Goal: Task Accomplishment & Management: Complete application form

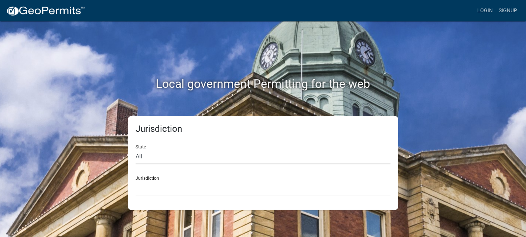
click at [160, 154] on select "All Colorado Georgia Indiana Iowa Kansas Minnesota Ohio South Carolina Wisconsin" at bounding box center [262, 156] width 255 height 15
select select "[US_STATE]"
click at [135, 149] on select "All Colorado Georgia Indiana Iowa Kansas Minnesota Ohio South Carolina Wisconsin" at bounding box center [262, 156] width 255 height 15
click at [158, 183] on select "Carroll County, Georgia Cook County, Georgia Crawford County, Georgia Gilmer Co…" at bounding box center [262, 188] width 255 height 15
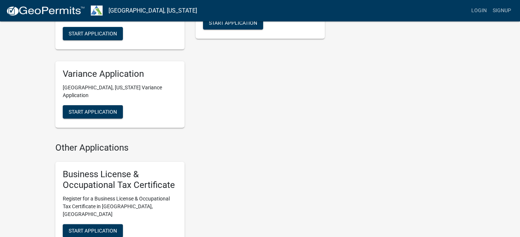
scroll to position [480, 0]
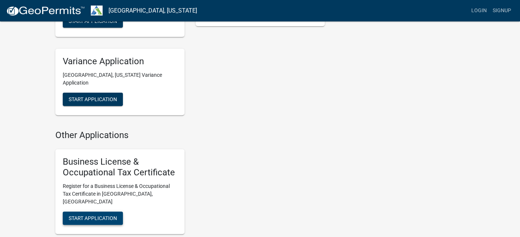
click at [95, 215] on span "Start Application" at bounding box center [93, 218] width 48 height 6
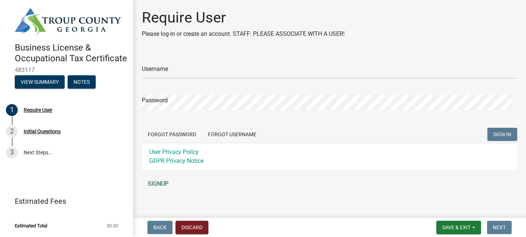
click at [167, 184] on link "SIGNUP" at bounding box center [329, 183] width 375 height 15
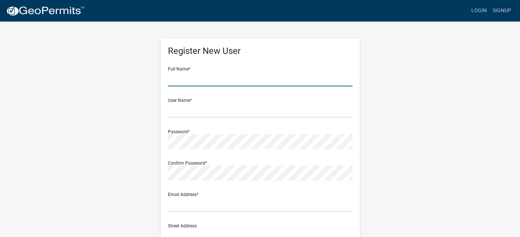
click at [188, 79] on input "text" at bounding box center [260, 78] width 185 height 15
type input "[PERSON_NAME]"
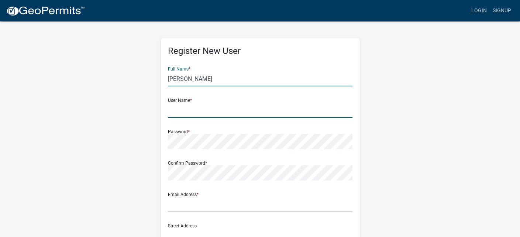
click at [183, 113] on input "text" at bounding box center [260, 110] width 185 height 15
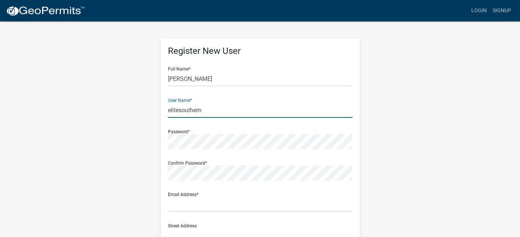
type input "elitesouthern"
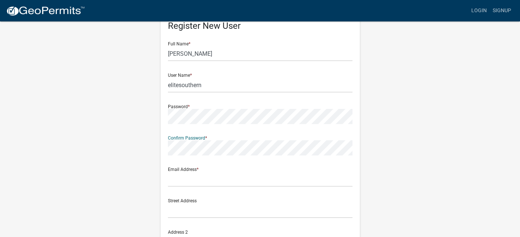
scroll to position [74, 0]
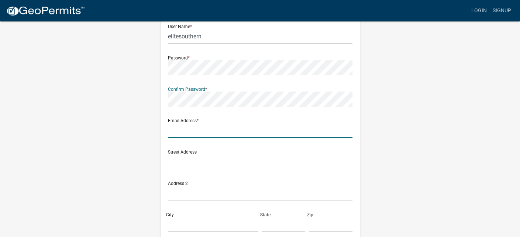
click at [185, 130] on input "text" at bounding box center [260, 130] width 185 height 15
type input "[EMAIL_ADDRESS][DOMAIN_NAME]"
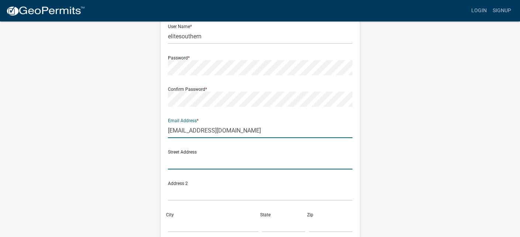
click at [213, 163] on input "text" at bounding box center [260, 161] width 185 height 15
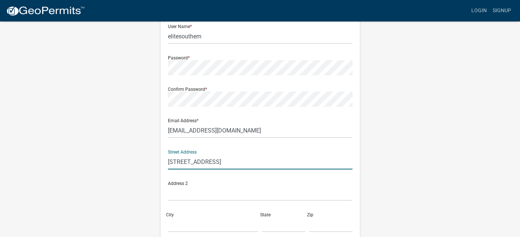
type input "[STREET_ADDRESS]"
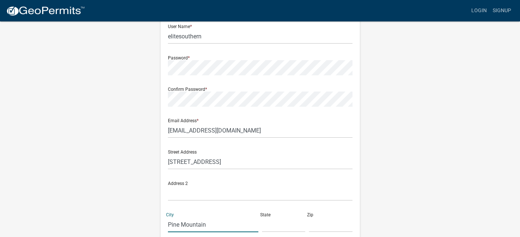
type input "Pine Mountain"
type input "GA"
type input "31822"
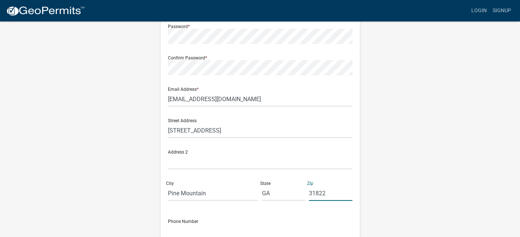
scroll to position [148, 0]
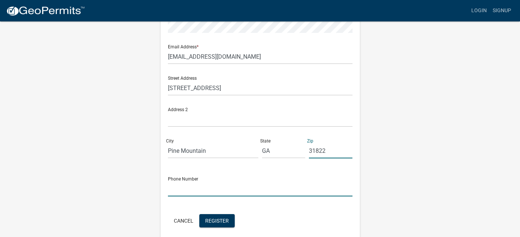
click at [183, 189] on input "text" at bounding box center [260, 188] width 185 height 15
type input "[PHONE_NUMBER]"
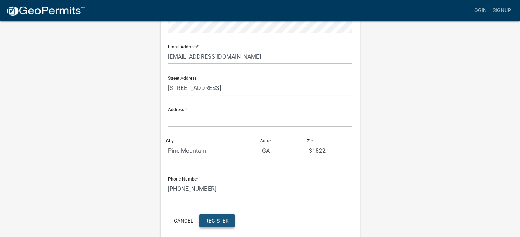
click at [213, 218] on span "Register" at bounding box center [217, 220] width 24 height 6
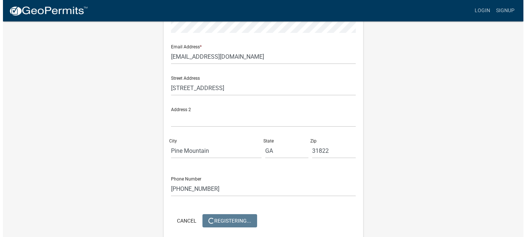
scroll to position [0, 0]
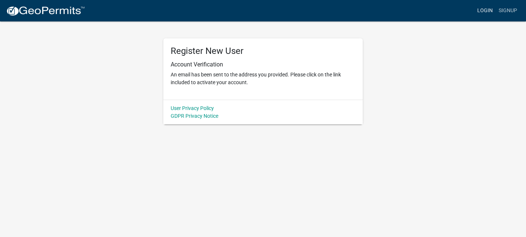
click at [487, 9] on link "Login" at bounding box center [484, 11] width 21 height 14
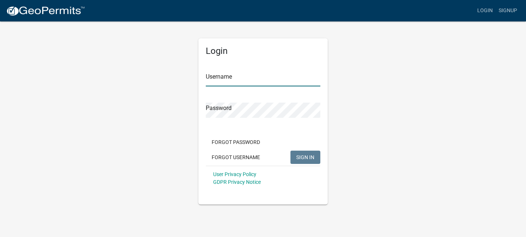
click at [240, 80] on input "Username" at bounding box center [263, 78] width 114 height 15
type input "elitesouthern"
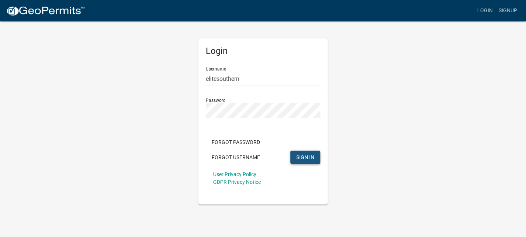
click at [311, 155] on span "SIGN IN" at bounding box center [305, 157] width 18 height 6
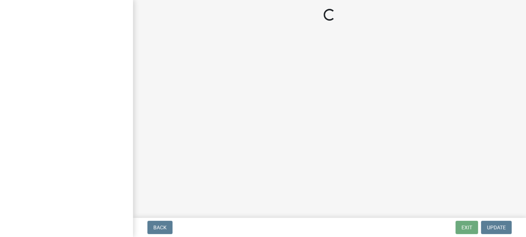
drag, startPoint x: 0, startPoint y: 0, endPoint x: 152, endPoint y: 154, distance: 216.9
click at [152, 154] on main "Loading..." at bounding box center [329, 107] width 393 height 215
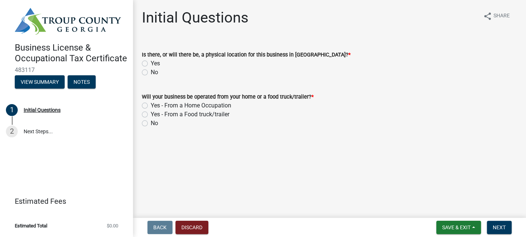
click at [151, 64] on label "Yes" at bounding box center [155, 63] width 9 height 9
click at [151, 64] on input "Yes" at bounding box center [153, 61] width 5 height 5
radio input "true"
click at [151, 106] on label "Yes - From a Home Occupation" at bounding box center [191, 105] width 80 height 9
click at [151, 106] on input "Yes - From a Home Occupation" at bounding box center [153, 103] width 5 height 5
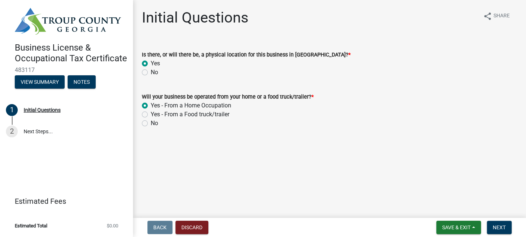
radio input "true"
click at [494, 229] on span "Next" at bounding box center [499, 227] width 13 height 6
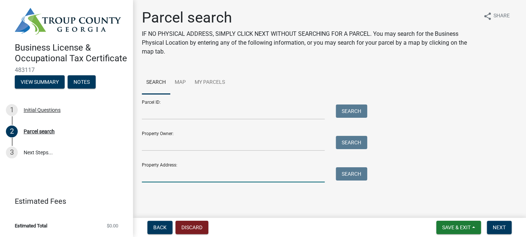
click at [155, 177] on input "Property Address:" at bounding box center [233, 174] width 183 height 15
type input "[STREET_ADDRESS]"
click at [352, 175] on button "Search" at bounding box center [351, 173] width 31 height 13
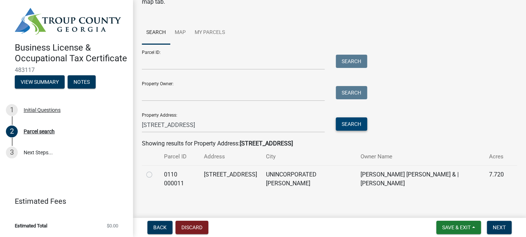
scroll to position [56, 0]
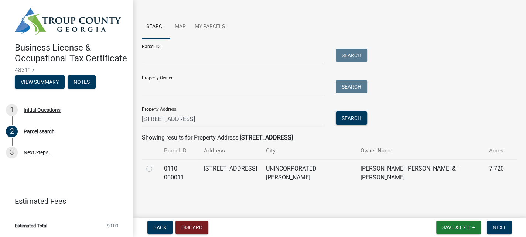
click at [155, 164] on label at bounding box center [155, 164] width 0 height 0
click at [155, 169] on 000011 "radio" at bounding box center [157, 166] width 5 height 5
radio 000011 "true"
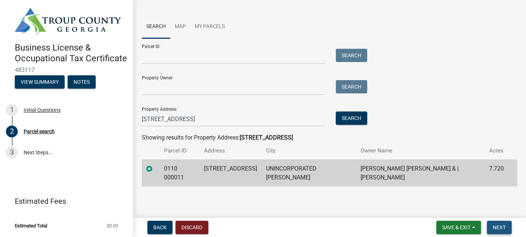
click at [501, 227] on span "Next" at bounding box center [499, 227] width 13 height 6
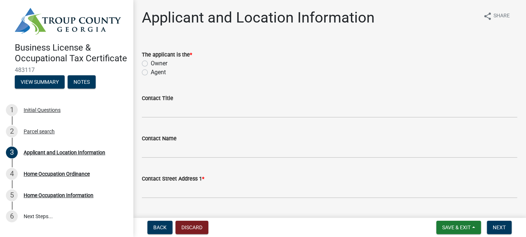
click at [151, 65] on label "Owner" at bounding box center [159, 63] width 17 height 9
click at [151, 64] on input "Owner" at bounding box center [153, 61] width 5 height 5
radio input "true"
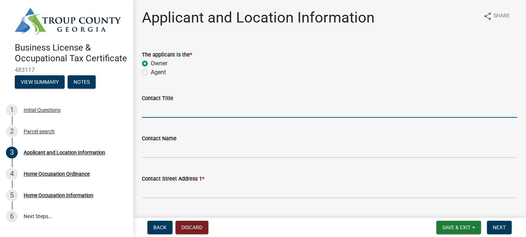
click at [162, 111] on input "Contact Title" at bounding box center [329, 110] width 375 height 15
type input "Owner"
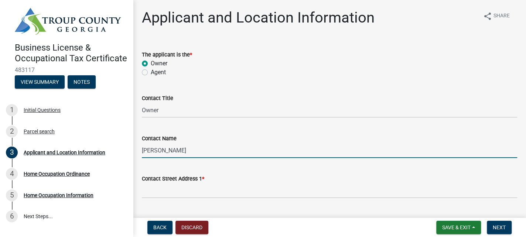
type input "[PERSON_NAME]"
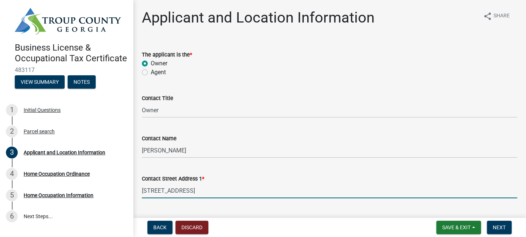
type input "[STREET_ADDRESS]"
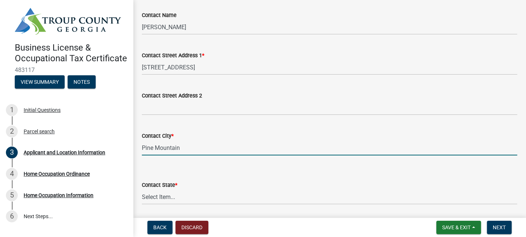
type input "Pine Mountain"
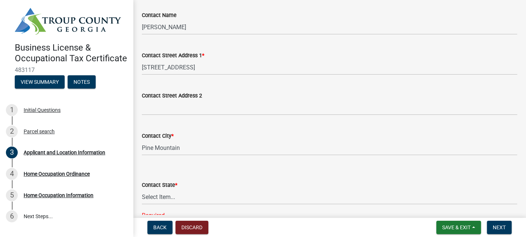
scroll to position [268, 0]
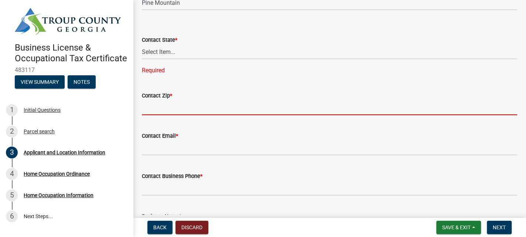
type input "G"
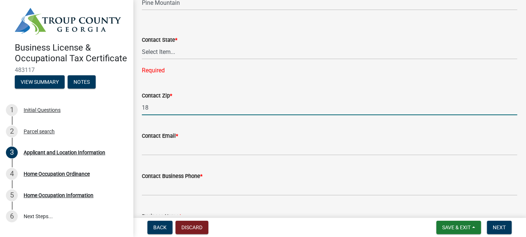
type input "1"
type input "31822"
click at [178, 49] on select "Select Item... [US_STATE] [US_STATE] [US_STATE] [US_STATE] [US_STATE] [US_STATE…" at bounding box center [329, 51] width 375 height 15
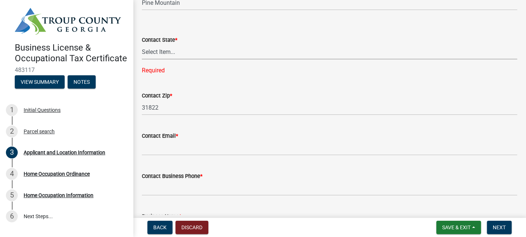
select select "GA"
click at [142, 44] on select "Select Item... [US_STATE] [US_STATE] [US_STATE] [US_STATE] [US_STATE] [US_STATE…" at bounding box center [329, 51] width 375 height 15
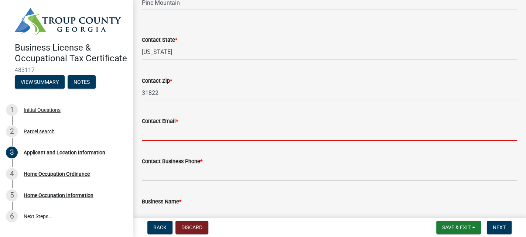
click at [162, 137] on input "Contact Email *" at bounding box center [329, 133] width 375 height 15
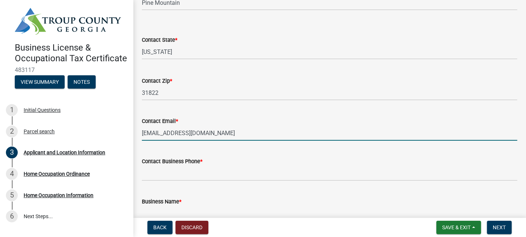
type input "[EMAIL_ADDRESS][DOMAIN_NAME]"
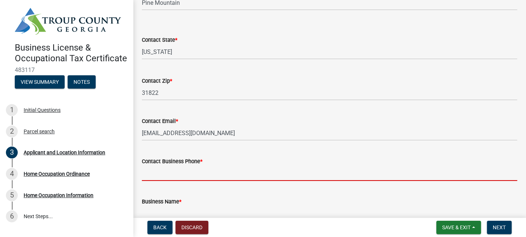
click at [160, 175] on input "Contact Business Phone *" at bounding box center [329, 173] width 375 height 15
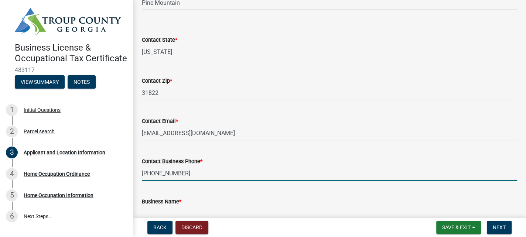
type input "[PHONE_NUMBER]"
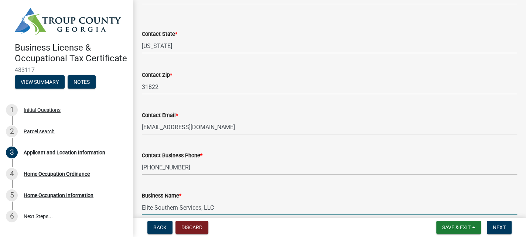
type input "Elite Southern Services, LLC"
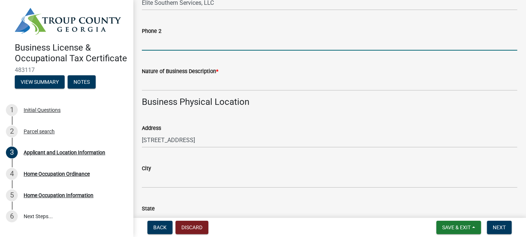
scroll to position [488, 0]
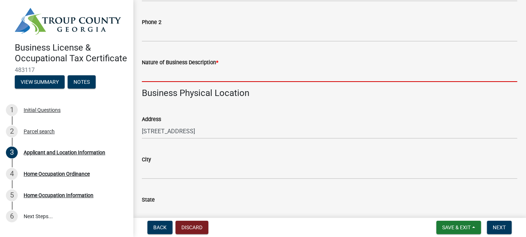
click at [171, 77] on input "Nature of Business Description *" at bounding box center [329, 74] width 375 height 15
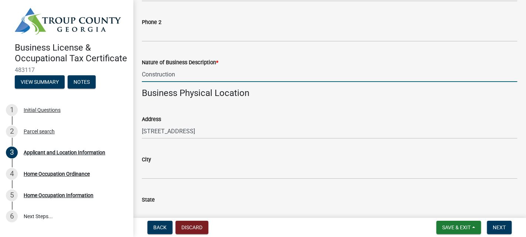
type input "Construction"
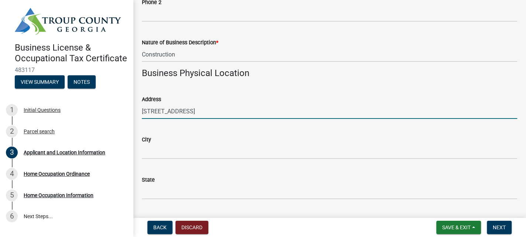
scroll to position [525, 0]
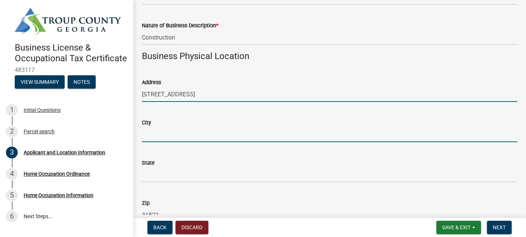
click at [180, 133] on input "City" at bounding box center [329, 134] width 375 height 15
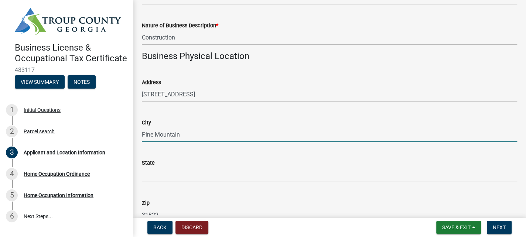
type input "Pine Mountain"
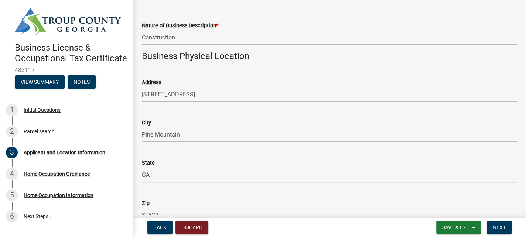
type input "GA"
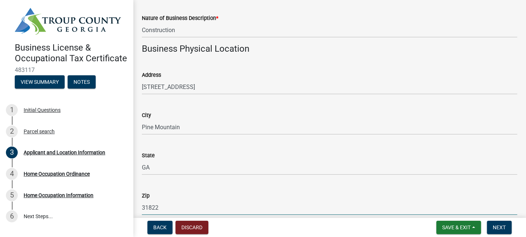
scroll to position [672, 0]
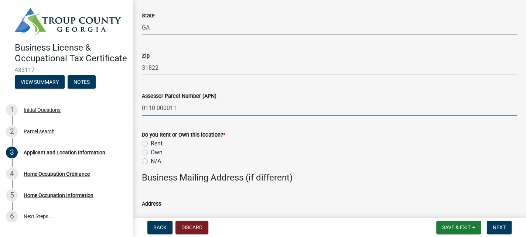
click at [151, 151] on label "Own" at bounding box center [157, 152] width 12 height 9
click at [151, 151] on input "Own" at bounding box center [153, 150] width 5 height 5
radio input "true"
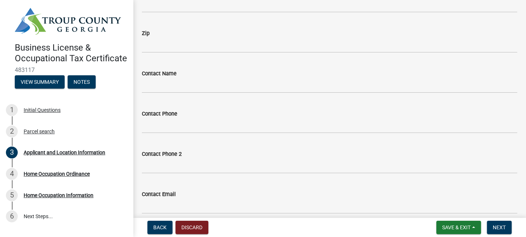
scroll to position [997, 0]
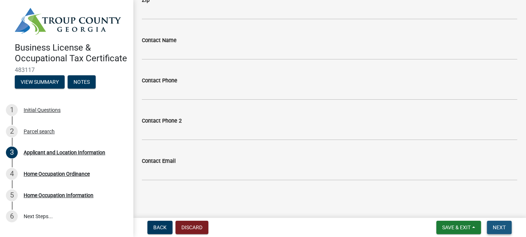
click at [502, 227] on span "Next" at bounding box center [499, 227] width 13 height 6
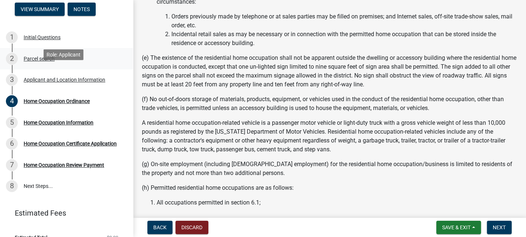
scroll to position [74, 0]
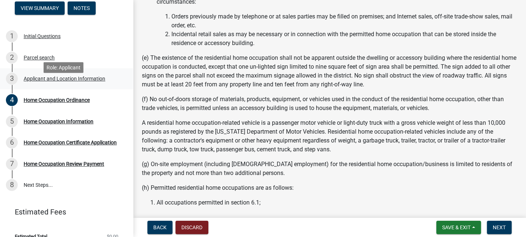
click at [88, 81] on div "Applicant and Location Information" at bounding box center [65, 78] width 82 height 5
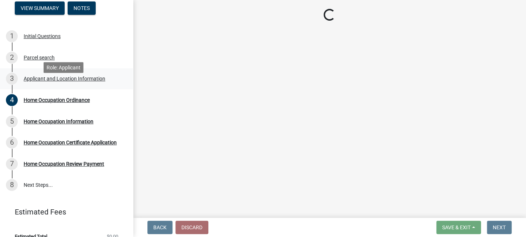
scroll to position [0, 0]
click at [88, 81] on div "Applicant and Location Information" at bounding box center [65, 78] width 82 height 5
select select "GA"
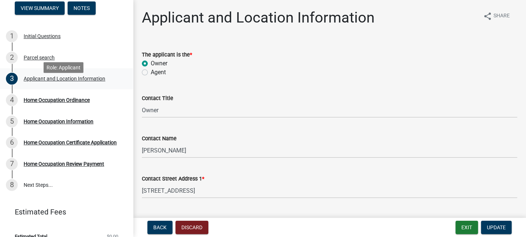
select select "GA"
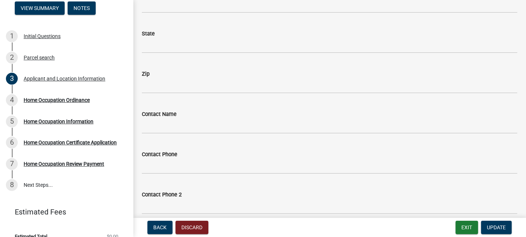
scroll to position [997, 0]
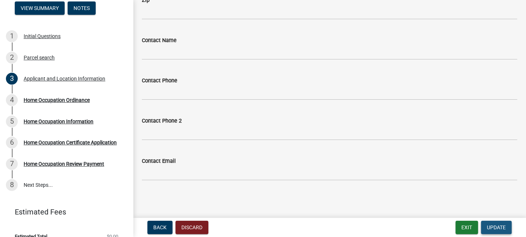
click at [493, 226] on span "Update" at bounding box center [496, 227] width 19 height 6
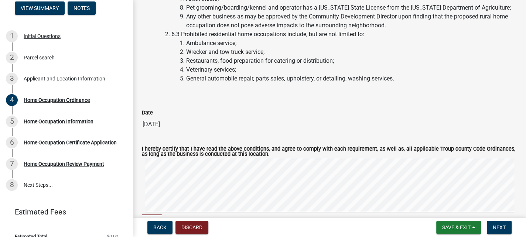
scroll to position [1817, 0]
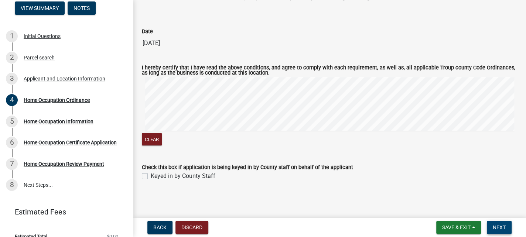
click at [497, 225] on span "Next" at bounding box center [499, 227] width 13 height 6
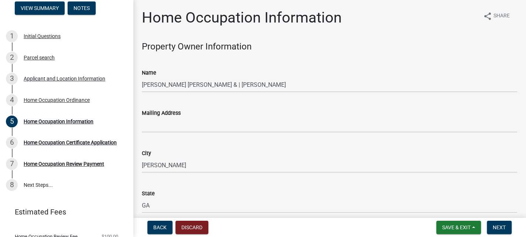
scroll to position [0, 0]
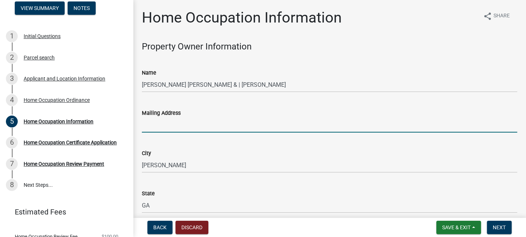
click at [172, 123] on input "Mailing Address" at bounding box center [329, 124] width 375 height 15
type input "[STREET_ADDRESS]"
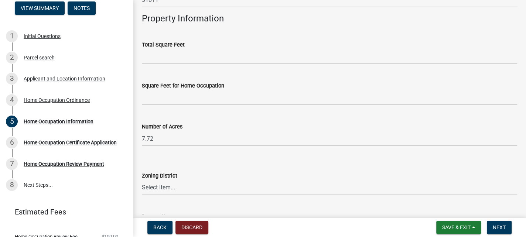
scroll to position [258, 0]
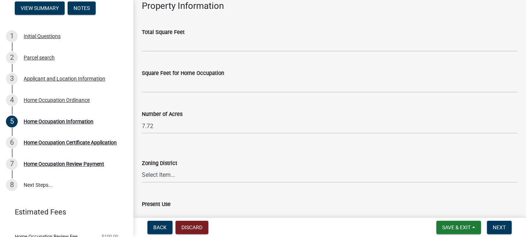
type input "Pine Mountain"
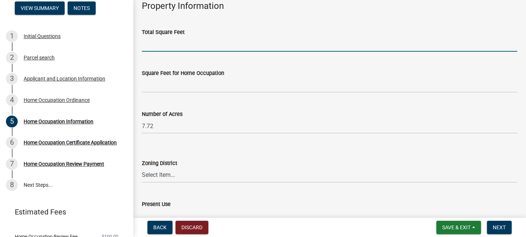
click at [159, 47] on input "text" at bounding box center [329, 44] width 375 height 15
type input "2420"
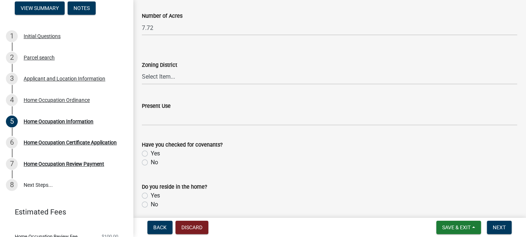
scroll to position [369, 0]
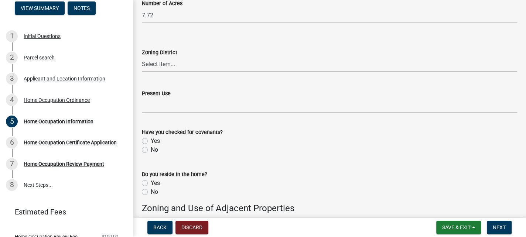
type input "2350"
click at [162, 62] on select "Select Item... 01-AG 01-AGR 01-CRVP 01-GC 01-GI 01-LC 01-LR 01-LRR 01-MFR 01-MH…" at bounding box center [329, 64] width 375 height 15
click at [164, 61] on select "Select Item... 01-AG 01-AGR 01-CRVP 01-GC 01-GI 01-LC 01-LR 01-LRR 01-MFR 01-MH…" at bounding box center [329, 64] width 375 height 15
click at [142, 57] on select "Select Item... 01-AG 01-AGR 01-CRVP 01-GC 01-GI 01-LC 01-LR 01-LRR 01-MFR 01-MH…" at bounding box center [329, 64] width 375 height 15
select select "afa69bfe-49c0-40c0-9a16-66b731c879e5"
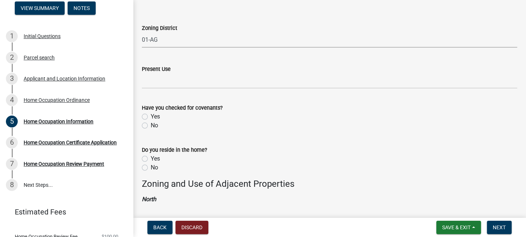
scroll to position [406, 0]
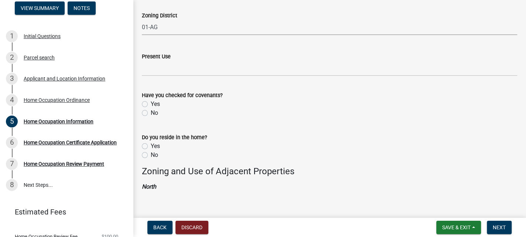
click at [151, 112] on label "No" at bounding box center [154, 113] width 7 height 9
click at [151, 112] on input "No" at bounding box center [153, 111] width 5 height 5
radio input "true"
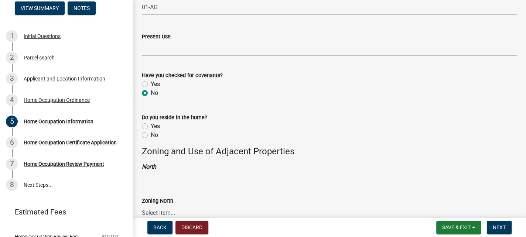
scroll to position [443, 0]
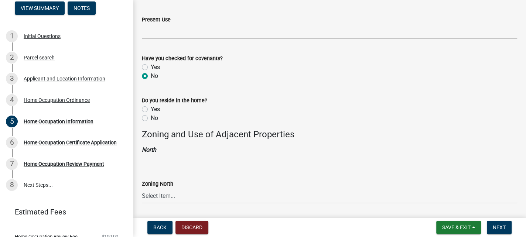
click at [151, 109] on label "Yes" at bounding box center [155, 109] width 9 height 9
click at [151, 109] on input "Yes" at bounding box center [153, 107] width 5 height 5
radio input "true"
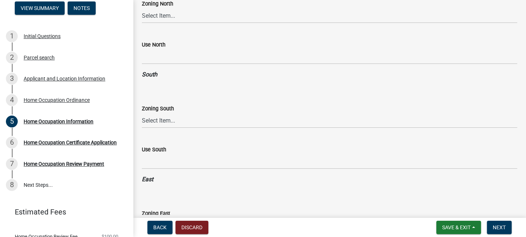
scroll to position [628, 0]
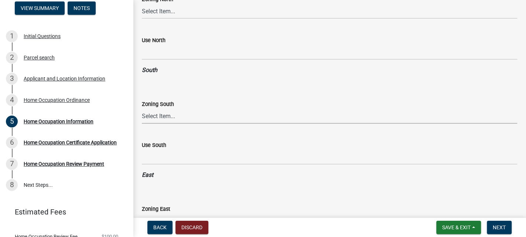
click at [153, 118] on select "Select Item... 01-AG 01-AGR 01-CRVP 01-GC 01-GI 01-LC 01-LR 01-LRR 01-MFR 01-MH…" at bounding box center [329, 116] width 375 height 15
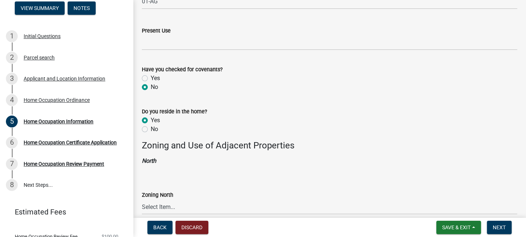
scroll to position [517, 0]
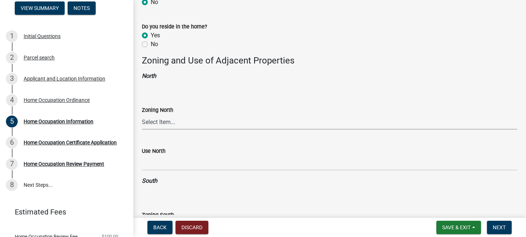
click at [167, 123] on select "Select Item... 01-AG 01-AGR 01-CRVP 01-GC 01-GI 01-LC 01-LR 01-LRR 01-MFR 01-MH…" at bounding box center [329, 121] width 375 height 15
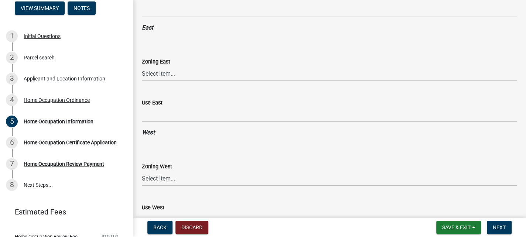
scroll to position [775, 0]
click at [161, 175] on select "Select Item... 01-AG 01-AGR 01-CRVP 01-GC 01-GI 01-LC 01-LR 01-LRR 01-MFR 01-MH…" at bounding box center [329, 178] width 375 height 15
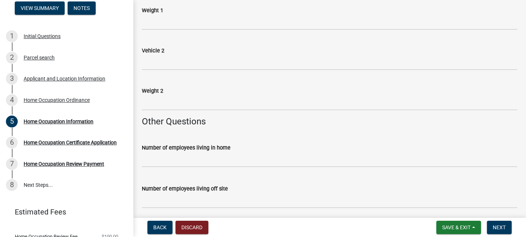
scroll to position [1145, 0]
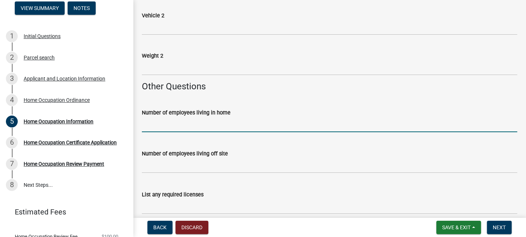
click at [189, 123] on input "text" at bounding box center [329, 124] width 375 height 15
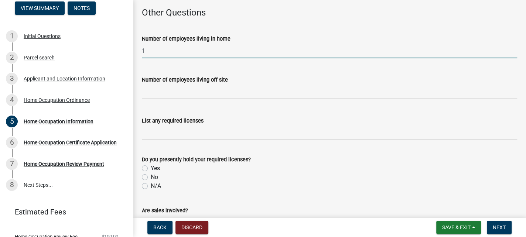
scroll to position [1292, 0]
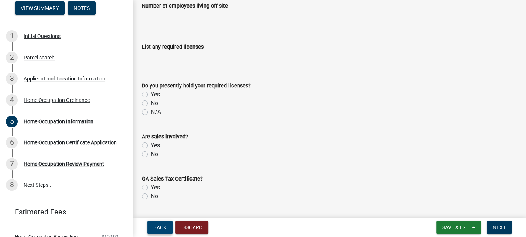
type input "1"
click at [161, 226] on span "Back" at bounding box center [159, 227] width 13 height 6
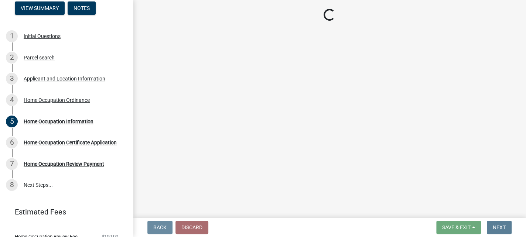
scroll to position [0, 0]
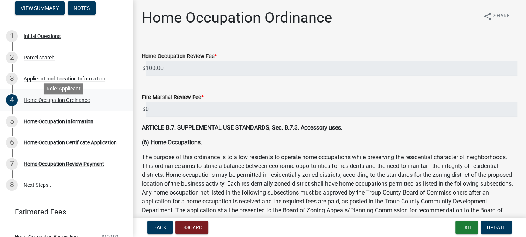
click at [79, 103] on div "Home Occupation Ordinance" at bounding box center [57, 99] width 66 height 5
click at [40, 103] on div "Home Occupation Ordinance" at bounding box center [57, 99] width 66 height 5
click at [33, 81] on div "Applicant and Location Information" at bounding box center [65, 78] width 82 height 5
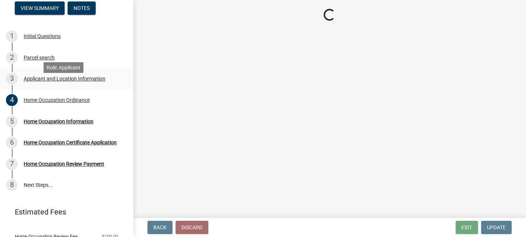
select select "GA"
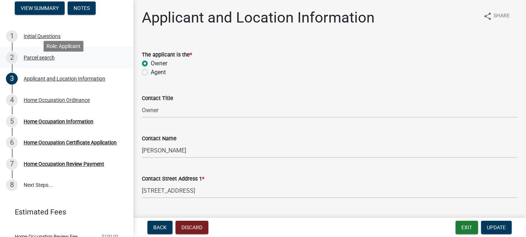
click at [27, 60] on div "Parcel search" at bounding box center [39, 57] width 31 height 5
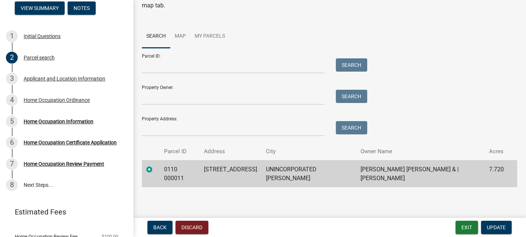
scroll to position [47, 0]
click at [493, 226] on span "Update" at bounding box center [496, 227] width 19 height 6
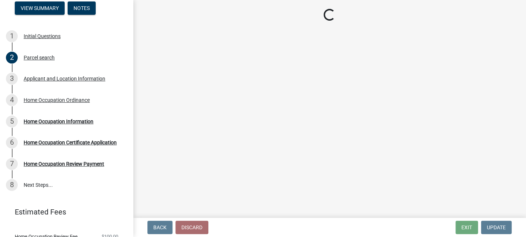
select select "afa69bfe-49c0-40c0-9a16-66b731c879e5"
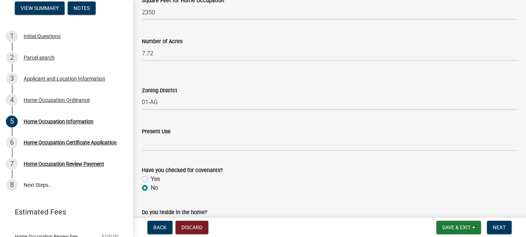
scroll to position [332, 0]
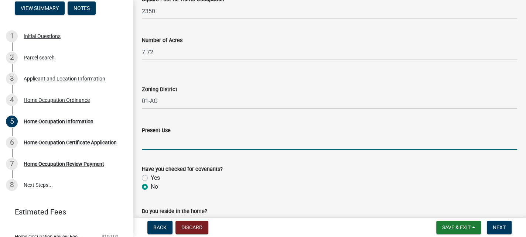
click at [163, 137] on input "Present Use" at bounding box center [329, 142] width 375 height 15
click at [36, 39] on div "Initial Questions" at bounding box center [42, 36] width 37 height 5
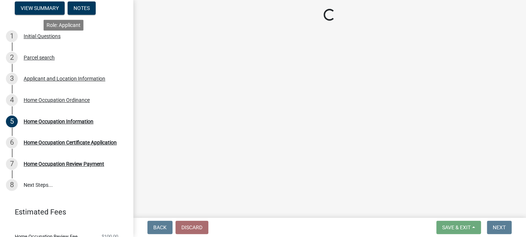
scroll to position [0, 0]
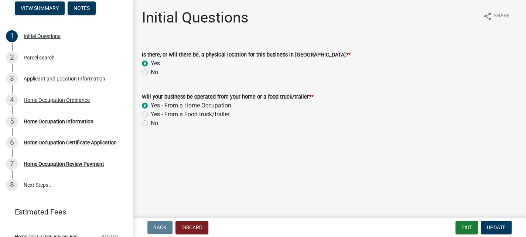
click at [151, 123] on label "No" at bounding box center [154, 123] width 7 height 9
click at [151, 123] on input "No" at bounding box center [153, 121] width 5 height 5
radio input "true"
click at [494, 226] on span "Update" at bounding box center [496, 227] width 19 height 6
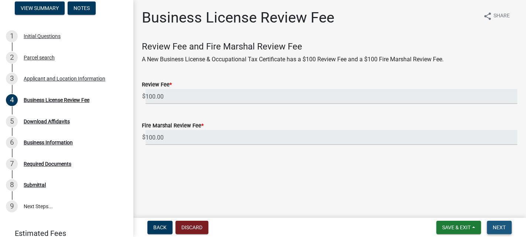
click at [502, 228] on span "Next" at bounding box center [499, 227] width 13 height 6
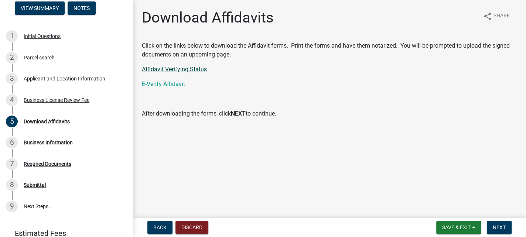
click at [169, 69] on link "Affidavit Verifying Status" at bounding box center [174, 69] width 65 height 7
click at [148, 83] on link "E-Verify Affidavit" at bounding box center [163, 83] width 43 height 7
